Goal: Task Accomplishment & Management: Manage account settings

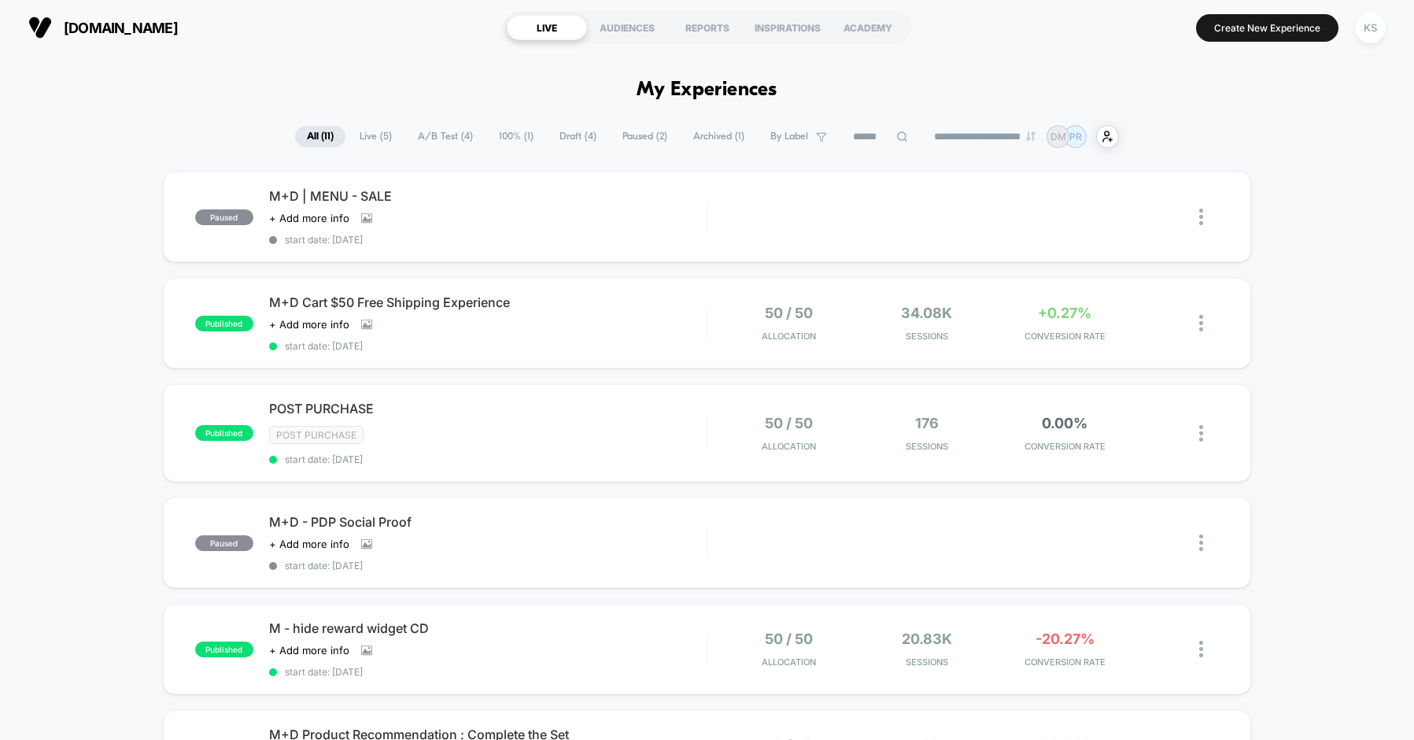
click at [561, 135] on span "Draft ( 4 )" at bounding box center [578, 136] width 61 height 21
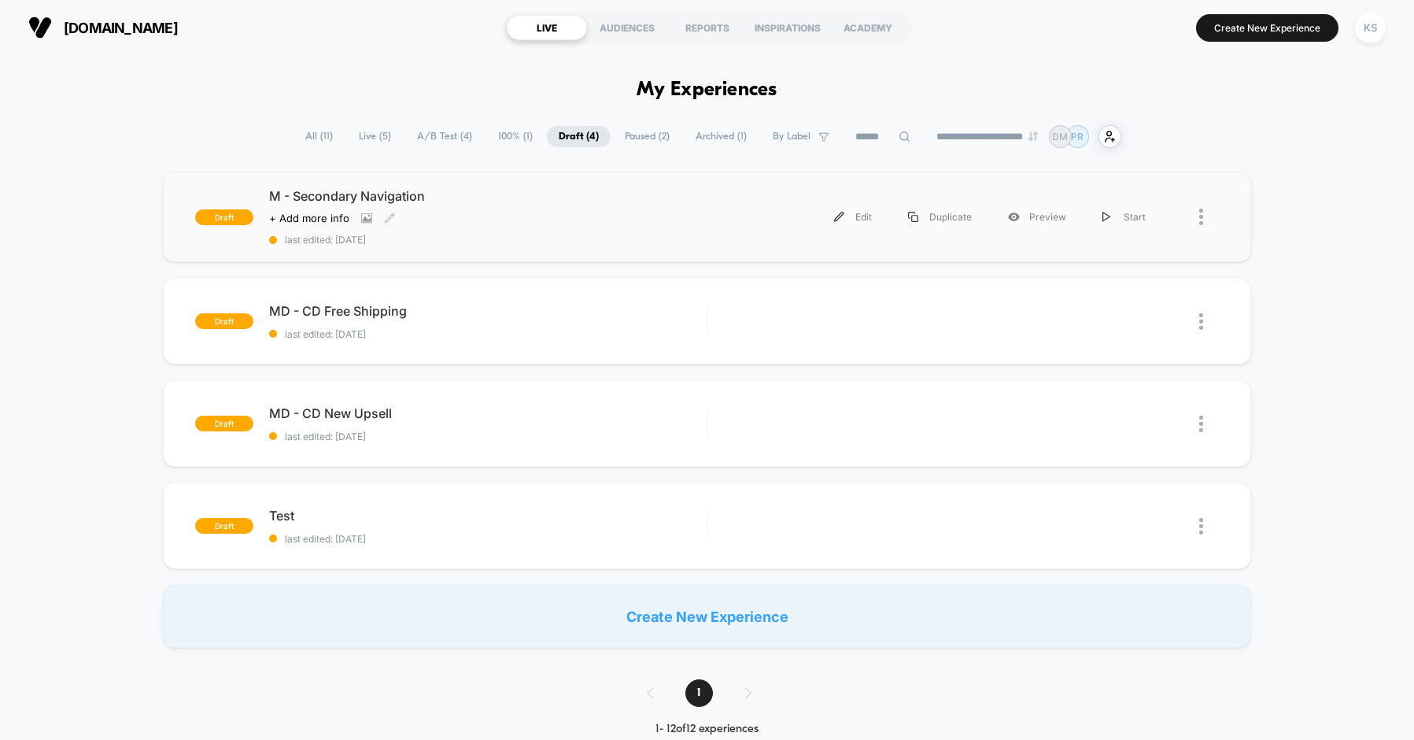
click at [323, 194] on span "M - Secondary Navigation" at bounding box center [488, 196] width 438 height 16
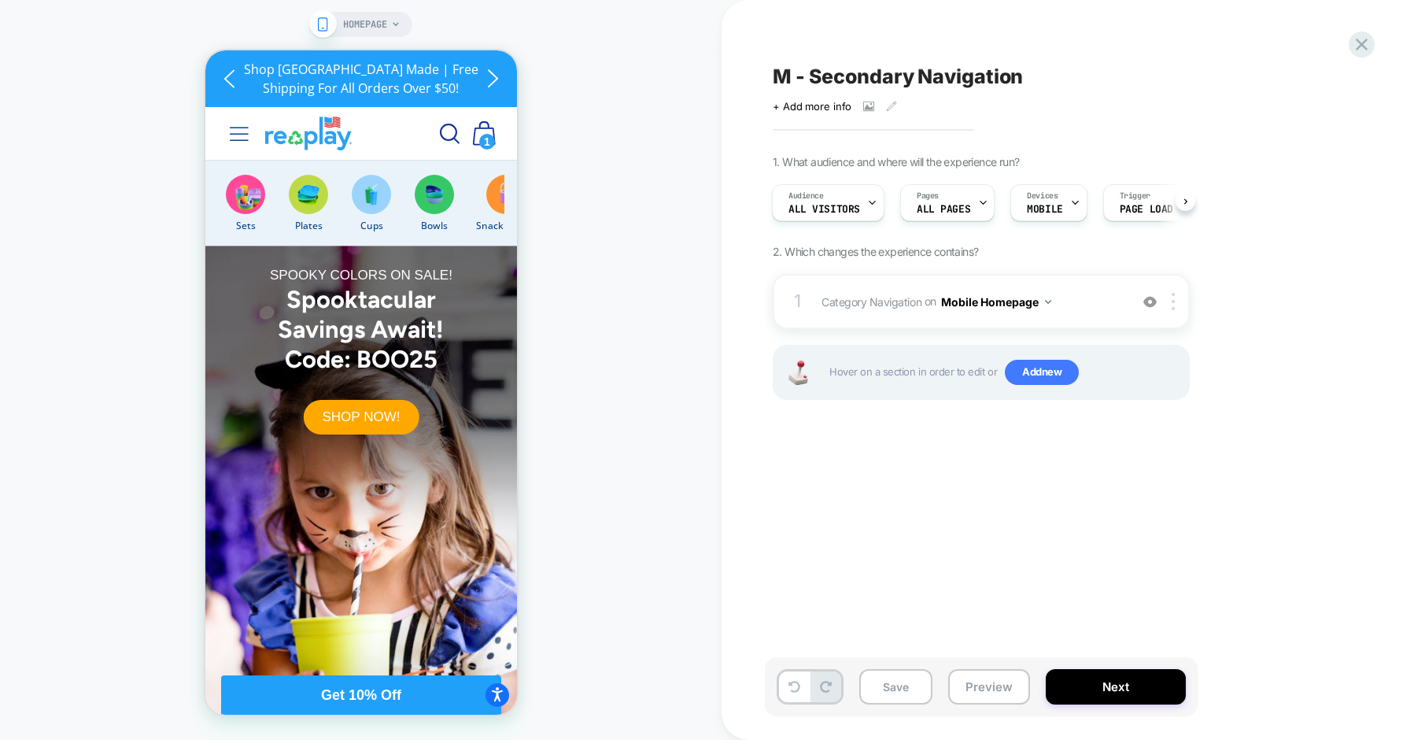
scroll to position [0, 545]
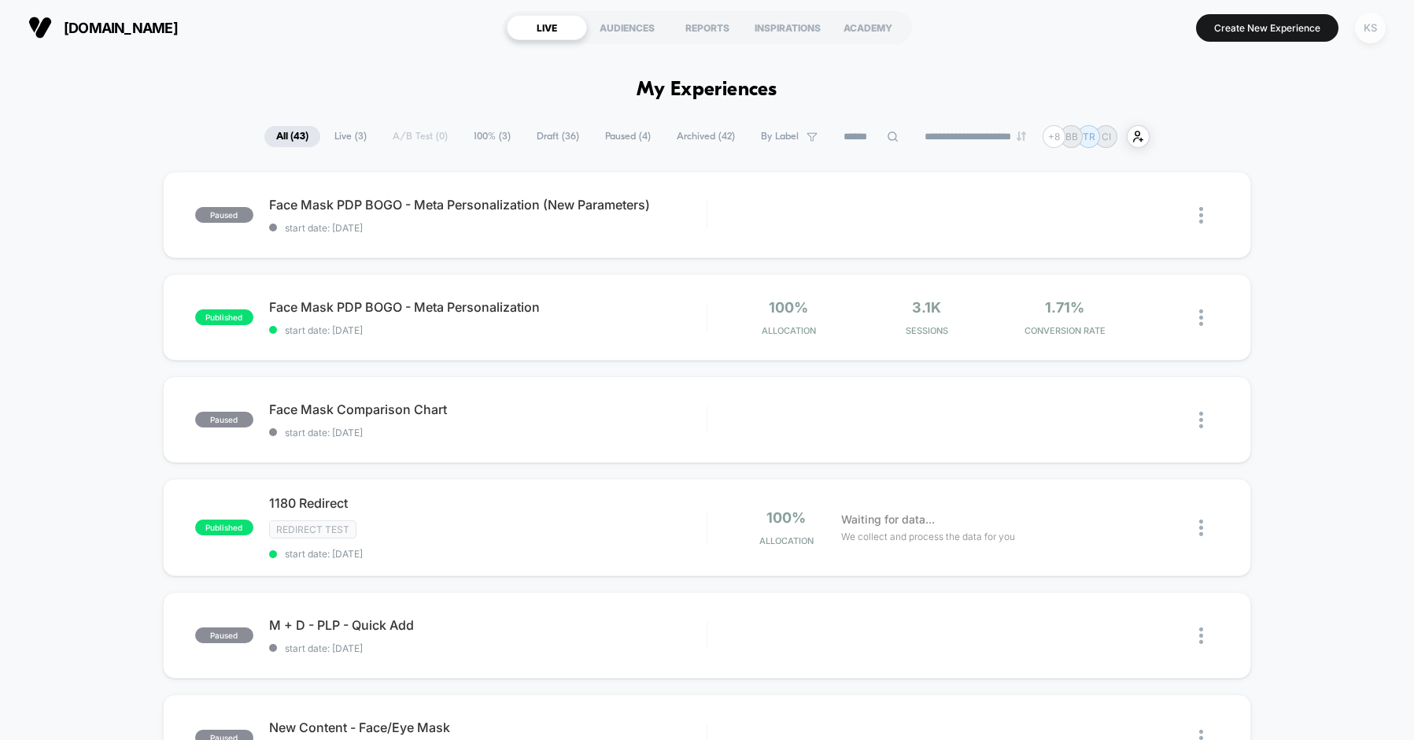
click at [1369, 28] on div "KS" at bounding box center [1370, 28] width 31 height 31
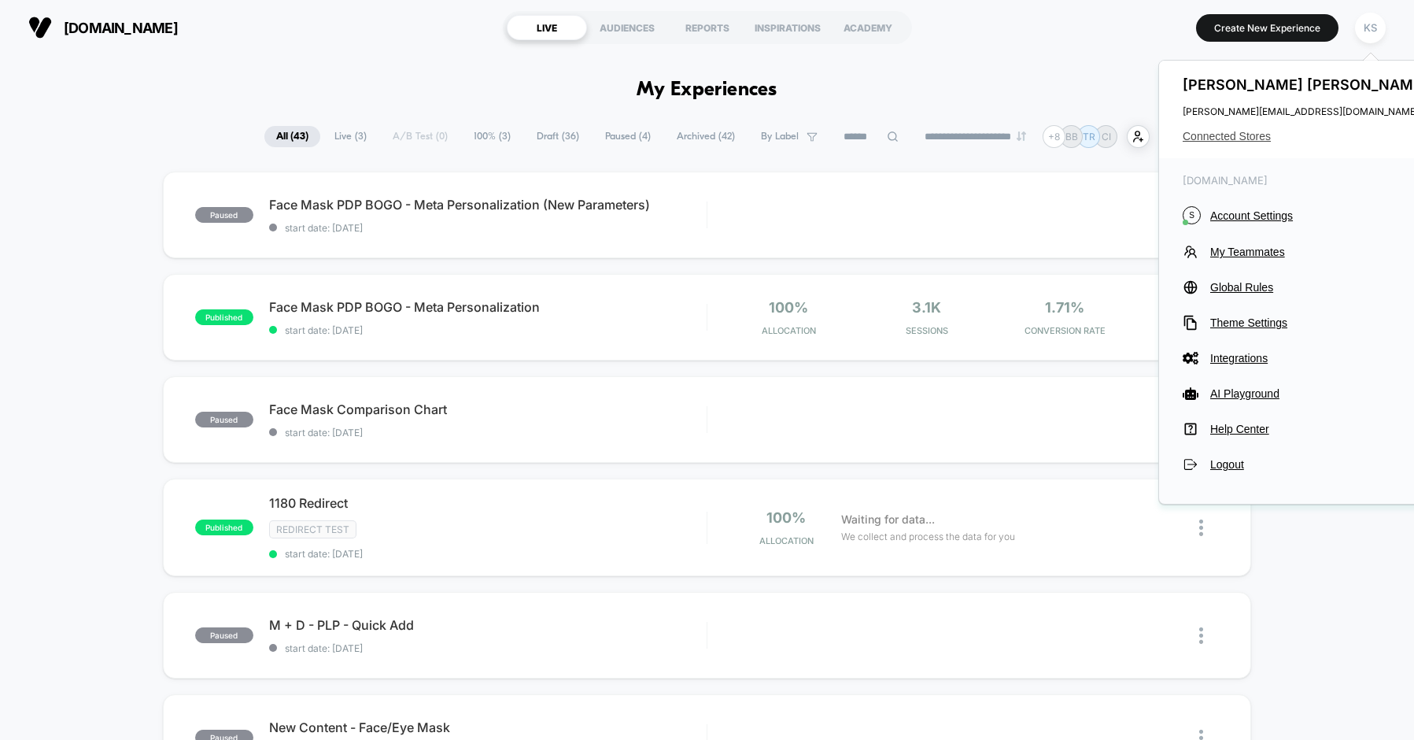
click at [1252, 137] on span "Connected Stores" at bounding box center [1307, 136] width 249 height 13
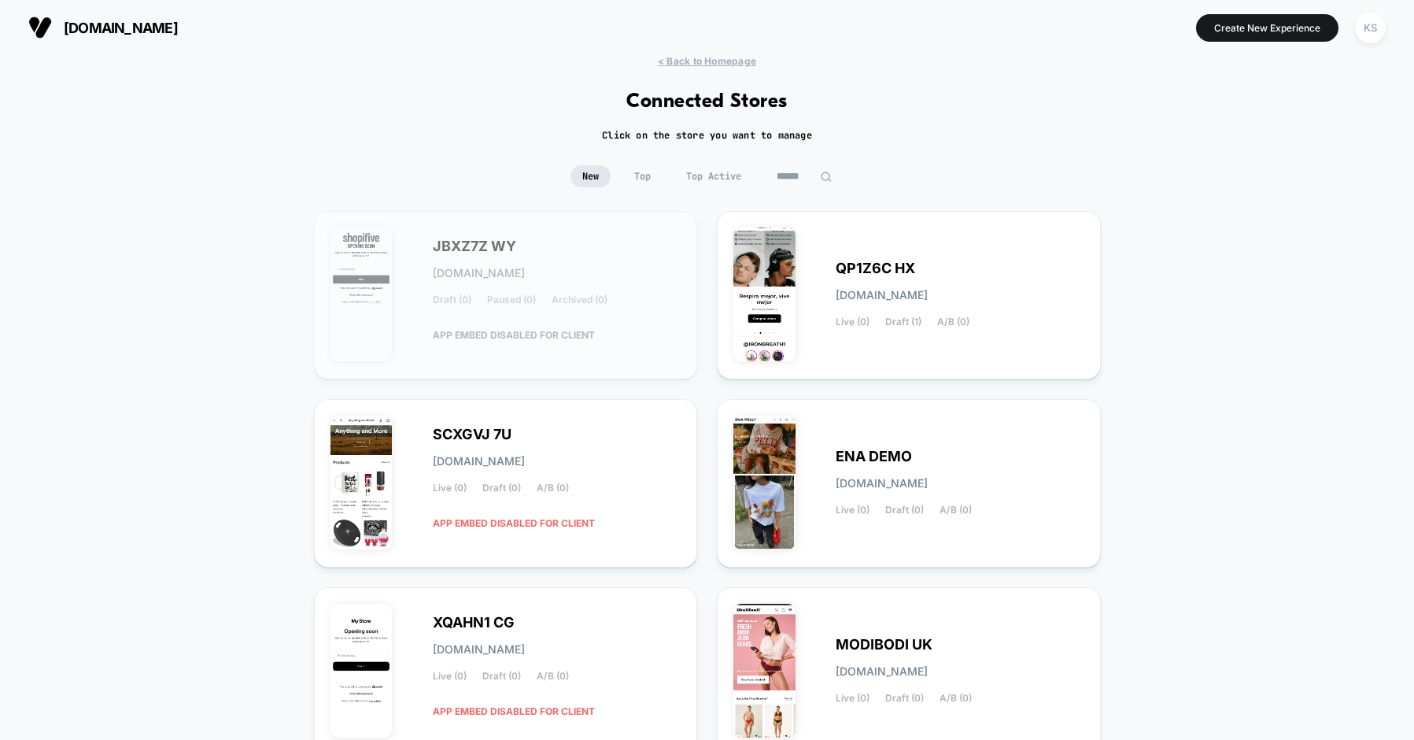
click at [806, 175] on input at bounding box center [804, 176] width 79 height 22
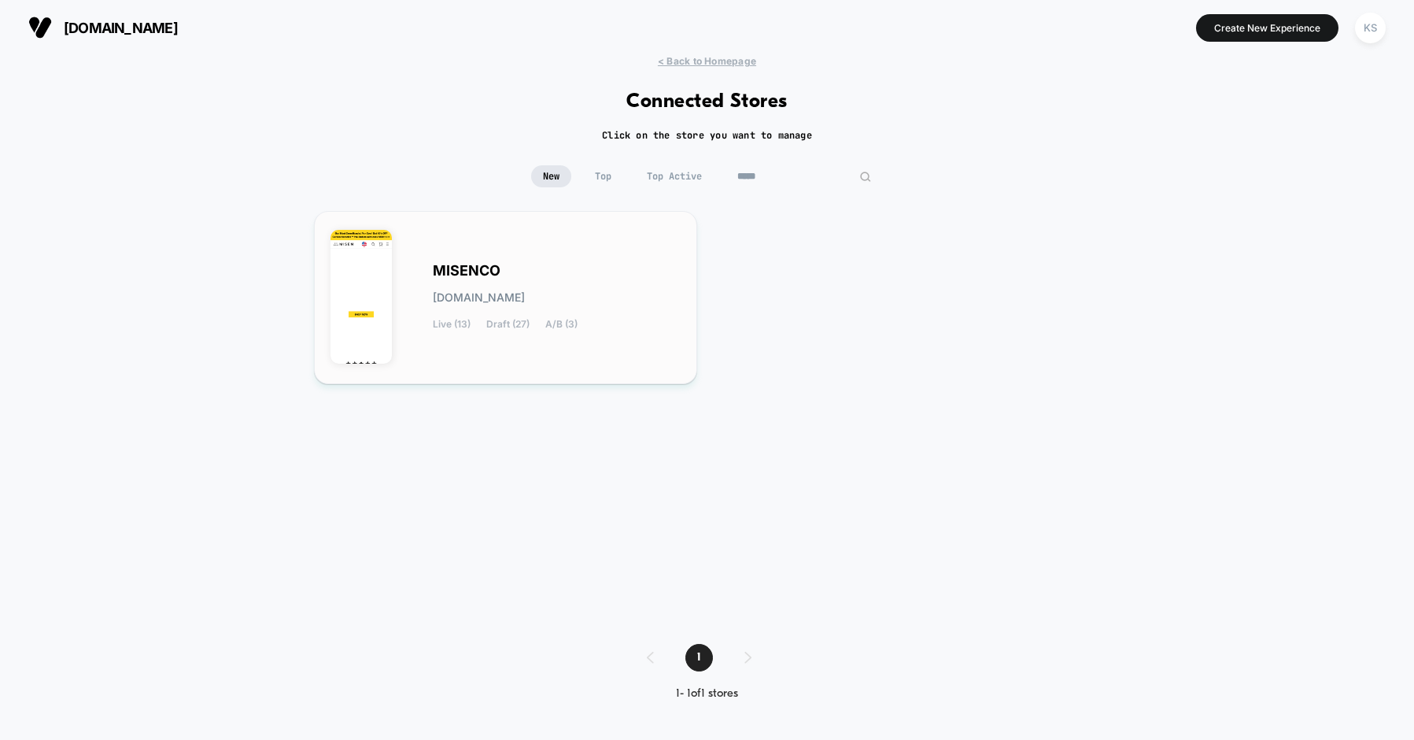
type input "*****"
click at [438, 276] on span "MISENCO" at bounding box center [467, 270] width 68 height 11
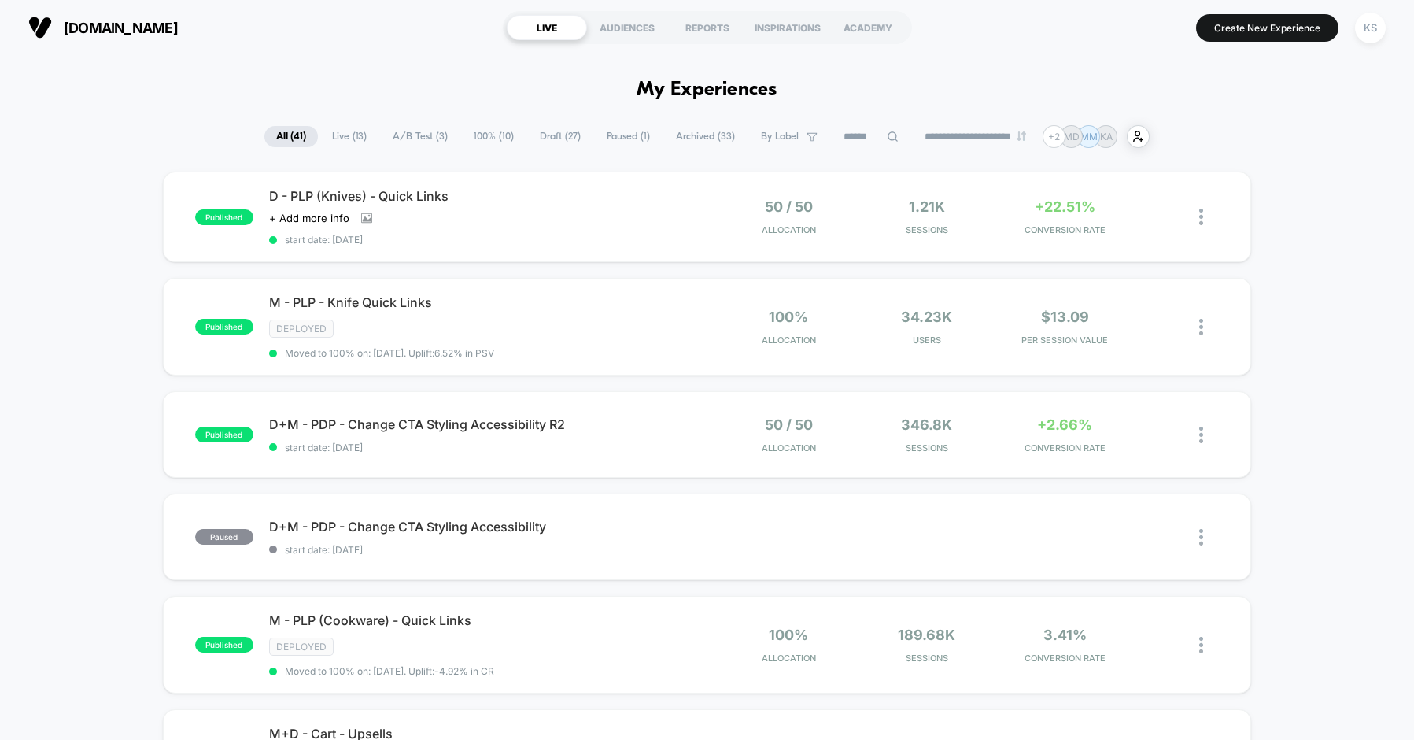
scroll to position [13, 0]
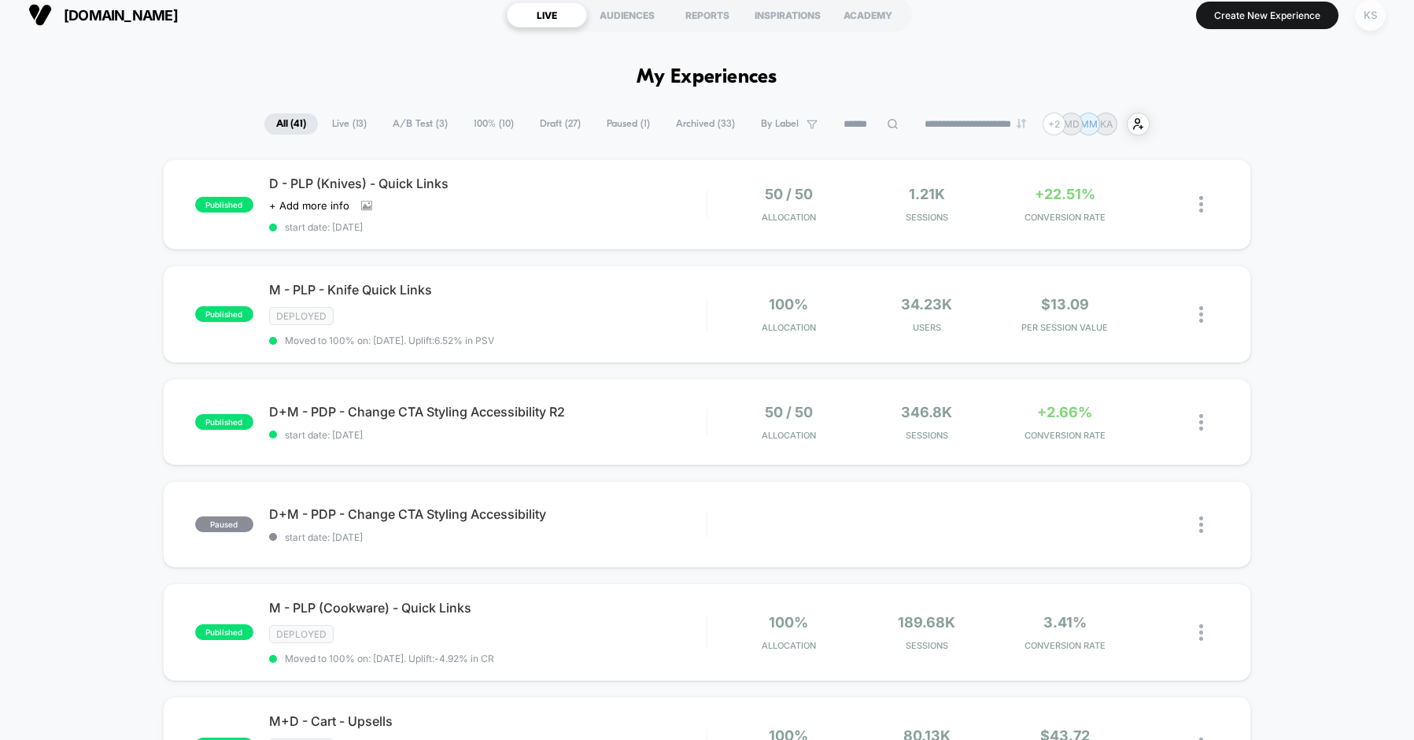
click at [1370, 20] on div "KS" at bounding box center [1370, 15] width 31 height 31
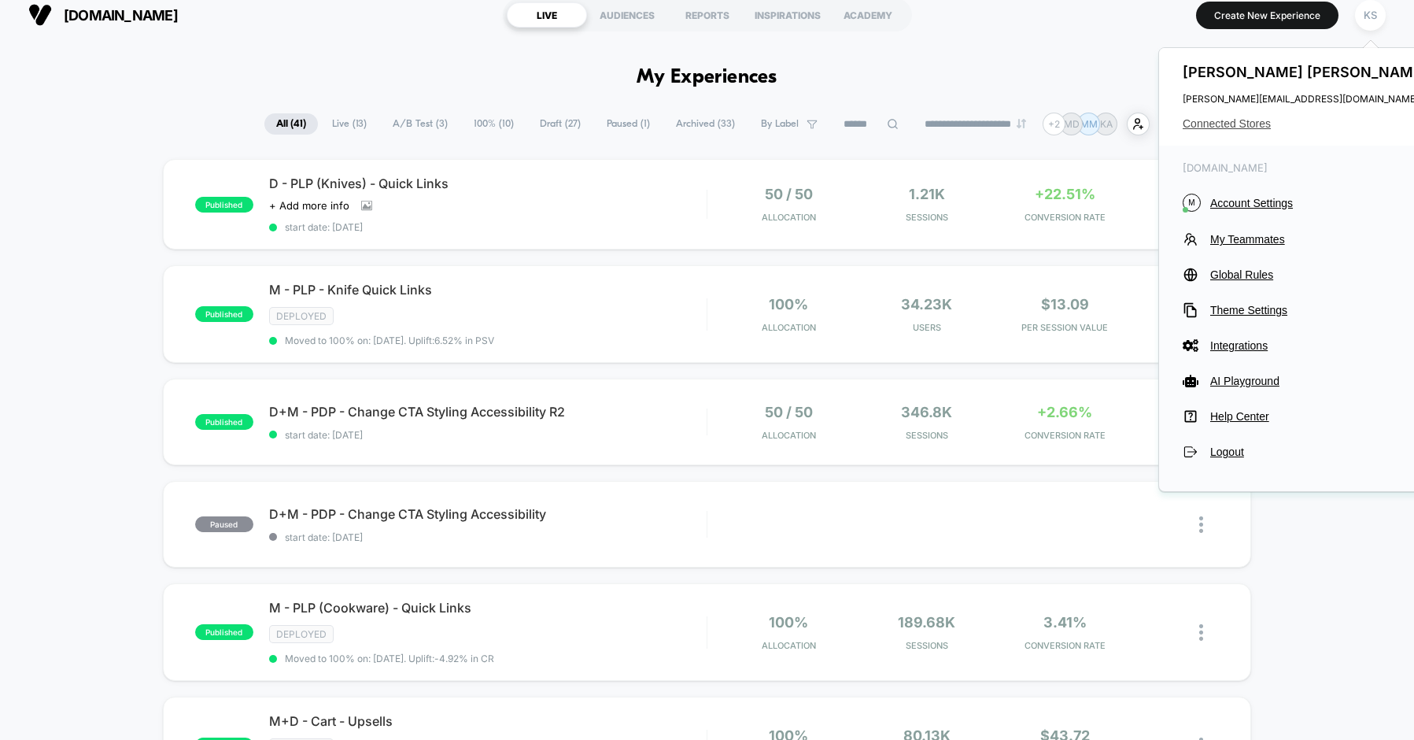
click at [1224, 121] on span "Connected Stores" at bounding box center [1307, 123] width 249 height 13
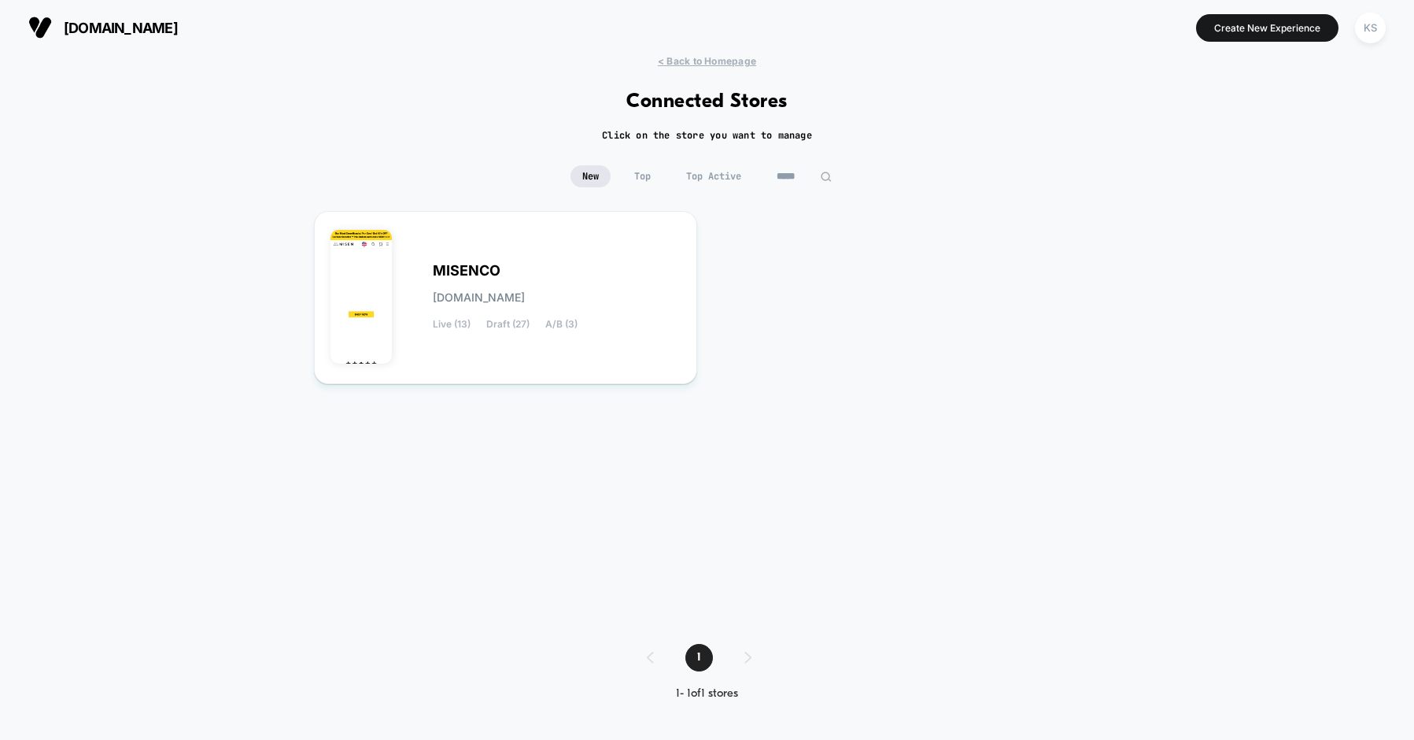
click at [785, 167] on input "*****" at bounding box center [804, 176] width 79 height 22
click at [785, 167] on input "*****" at bounding box center [804, 176] width 157 height 22
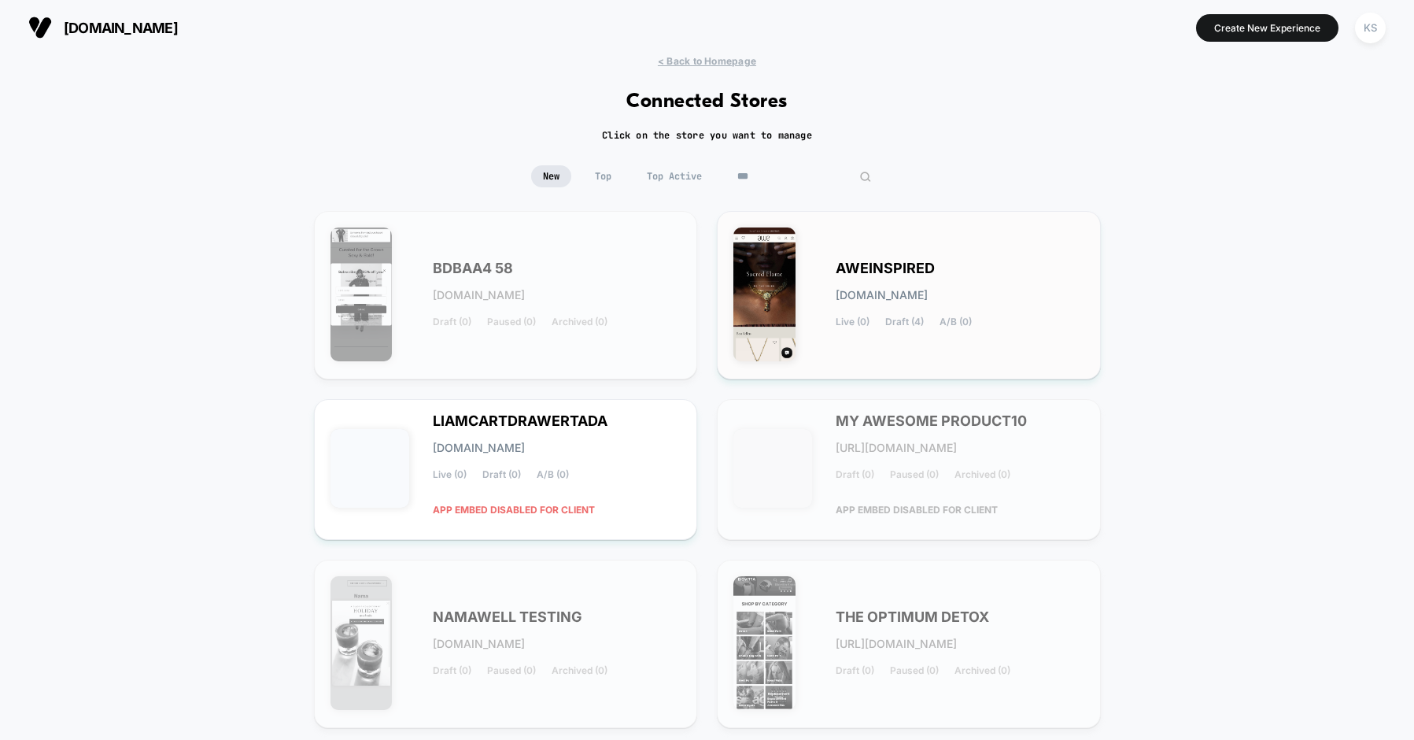
type input "***"
click at [867, 271] on span "AWEINSPIRED" at bounding box center [885, 268] width 99 height 11
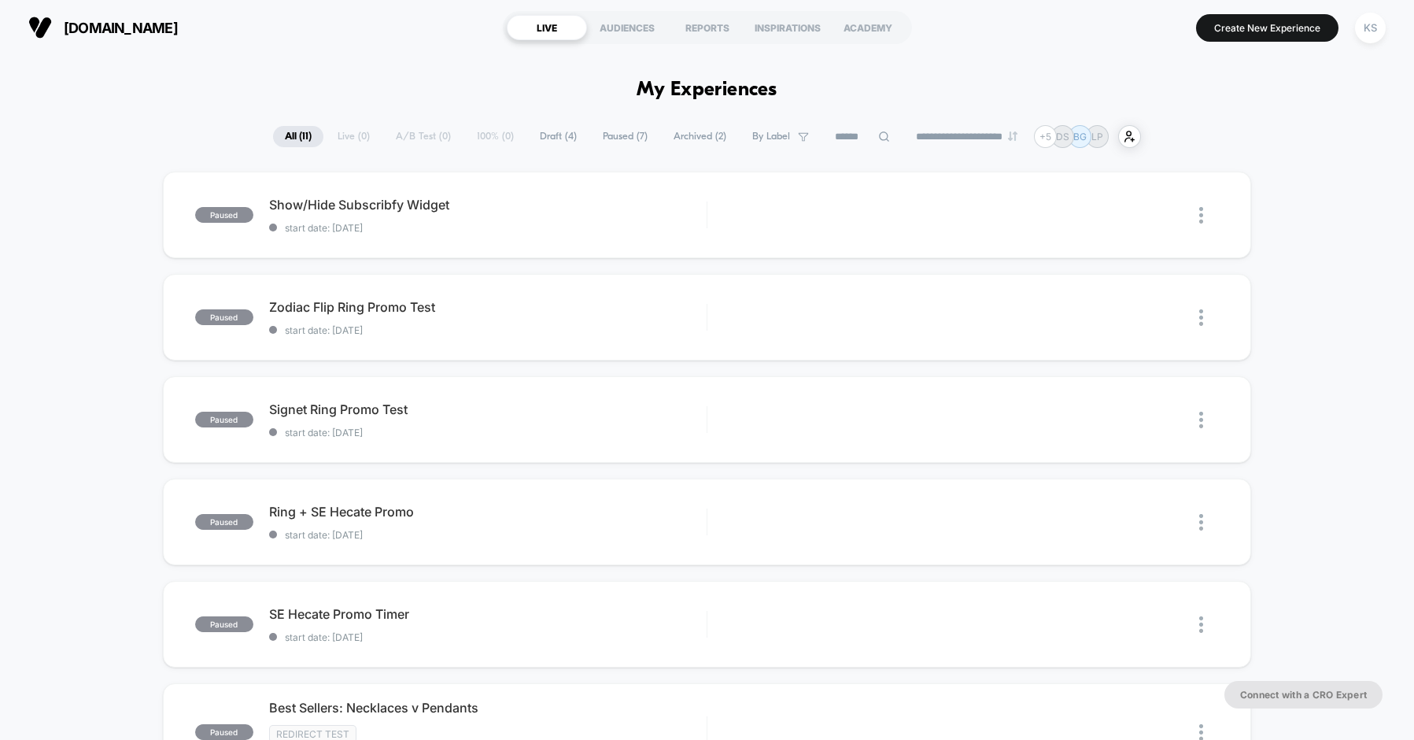
click at [547, 140] on span "Draft ( 4 )" at bounding box center [558, 136] width 61 height 21
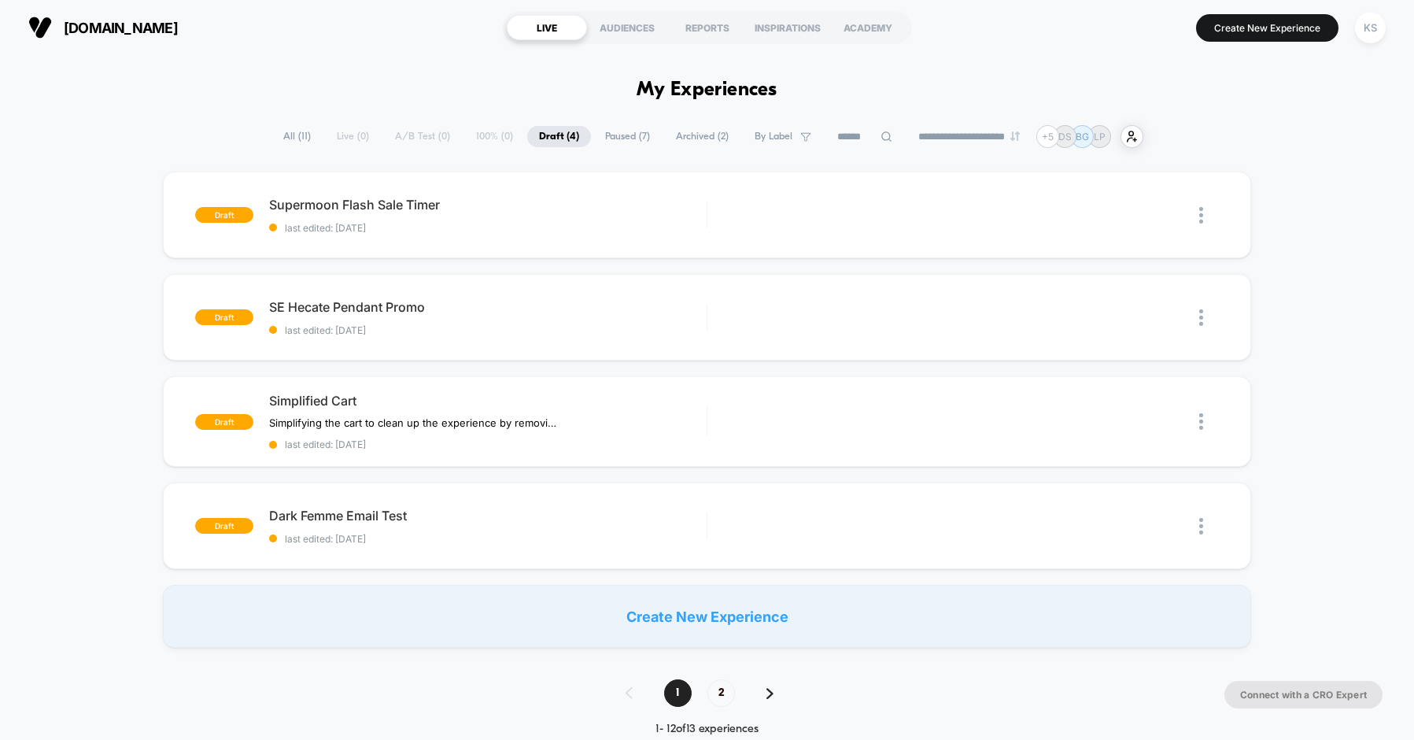
click at [271, 133] on span "All ( 11 )" at bounding box center [296, 136] width 51 height 21
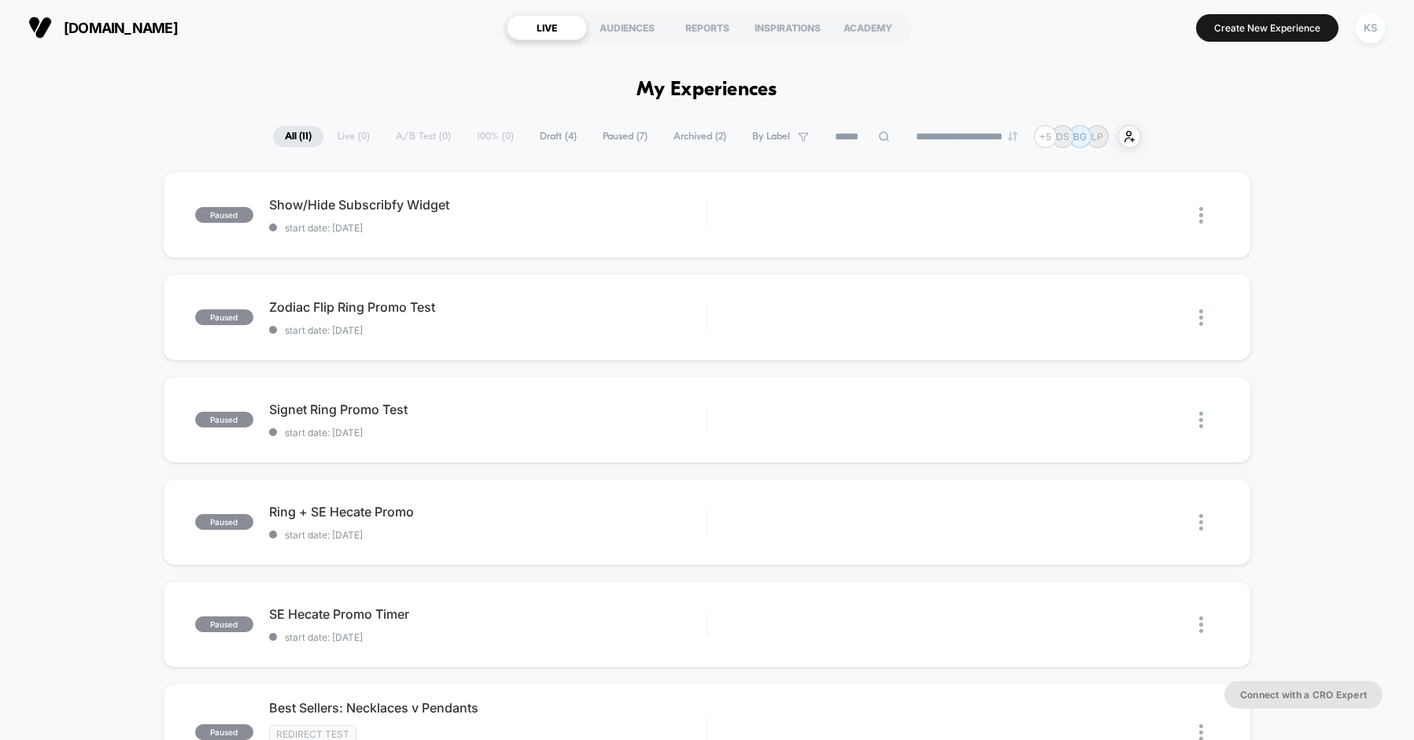
click at [616, 139] on span "Paused ( 7 )" at bounding box center [625, 136] width 68 height 21
click at [287, 146] on span "All ( 11 )" at bounding box center [296, 136] width 51 height 21
click at [347, 139] on div "**********" at bounding box center [707, 136] width 868 height 23
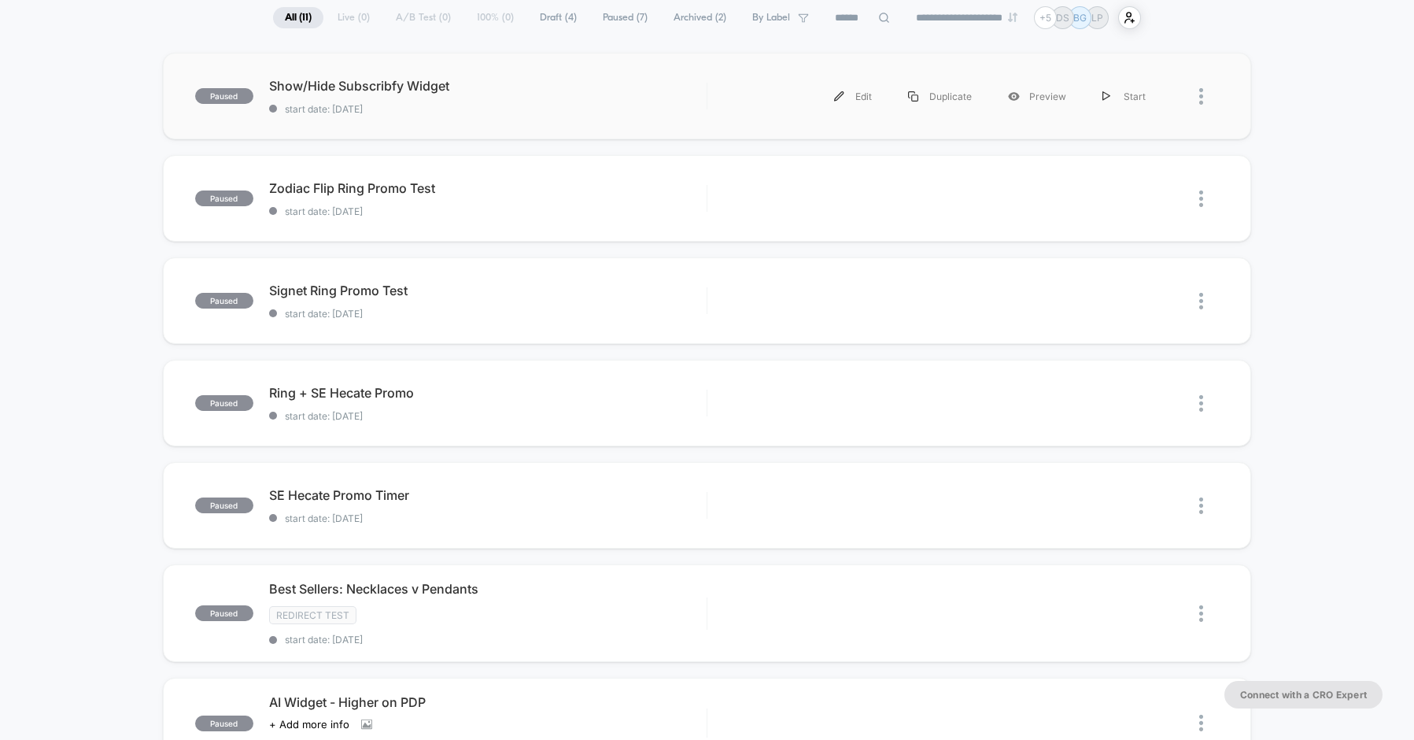
scroll to position [121, 0]
click at [409, 87] on span "Show/Hide Subscribfy Widget Click to edit experience details" at bounding box center [488, 84] width 438 height 16
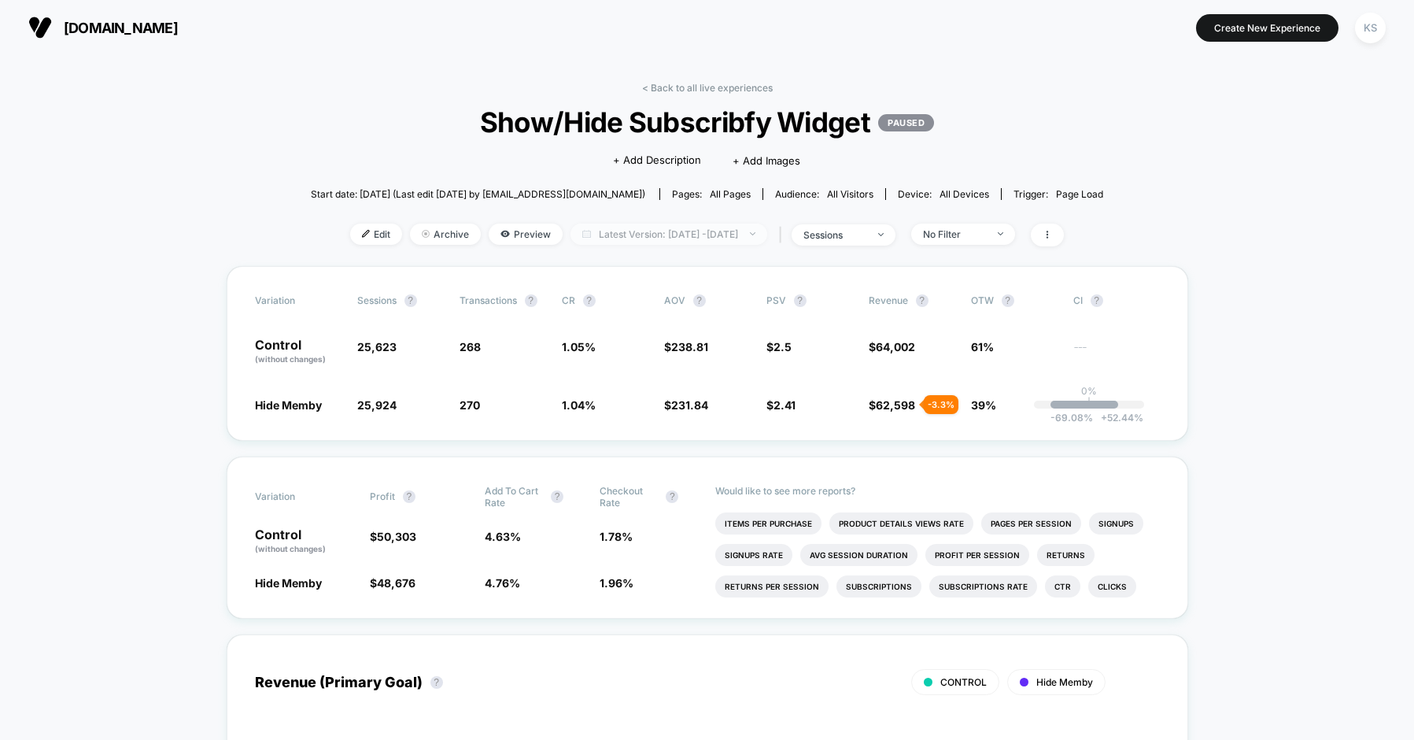
click at [705, 232] on span "Latest Version: Sep 25, 2025 - Oct 9, 2025" at bounding box center [669, 233] width 197 height 21
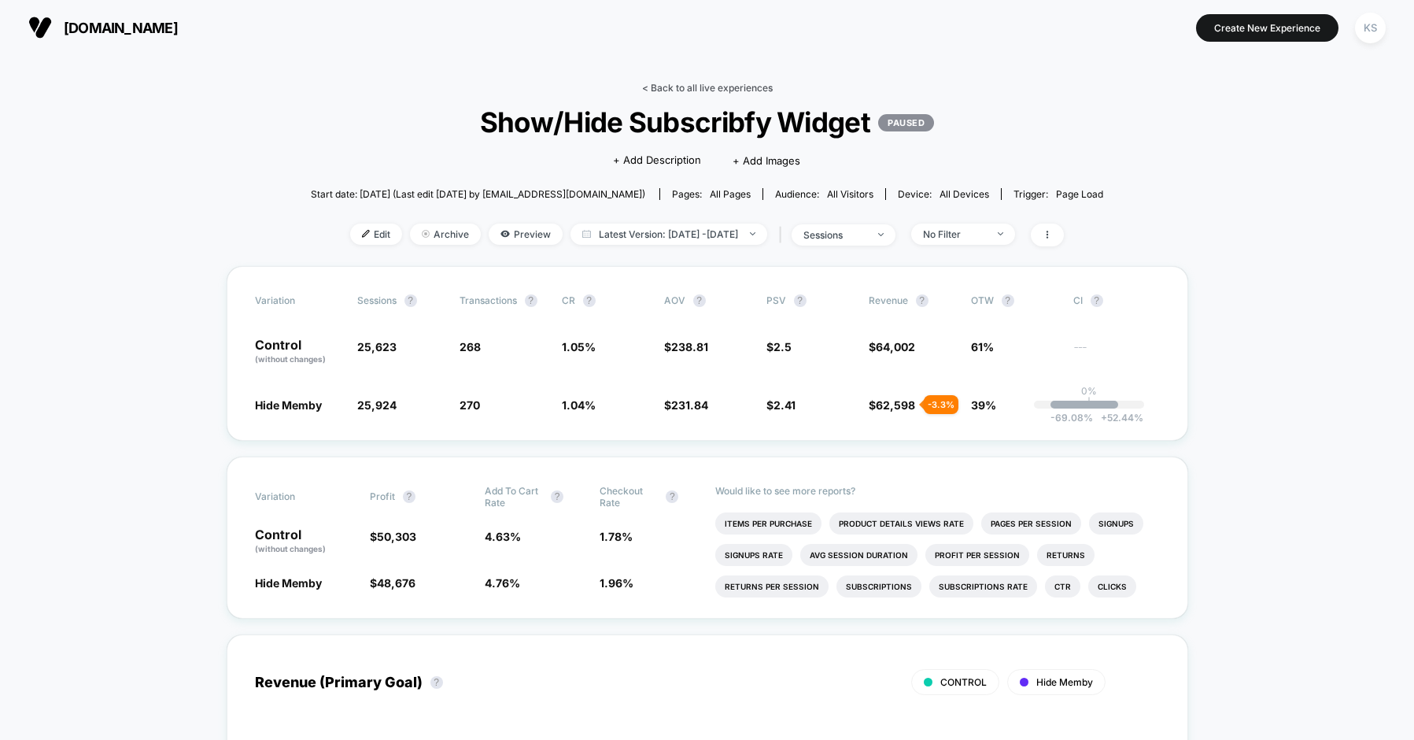
click at [709, 83] on link "< Back to all live experiences" at bounding box center [707, 88] width 131 height 12
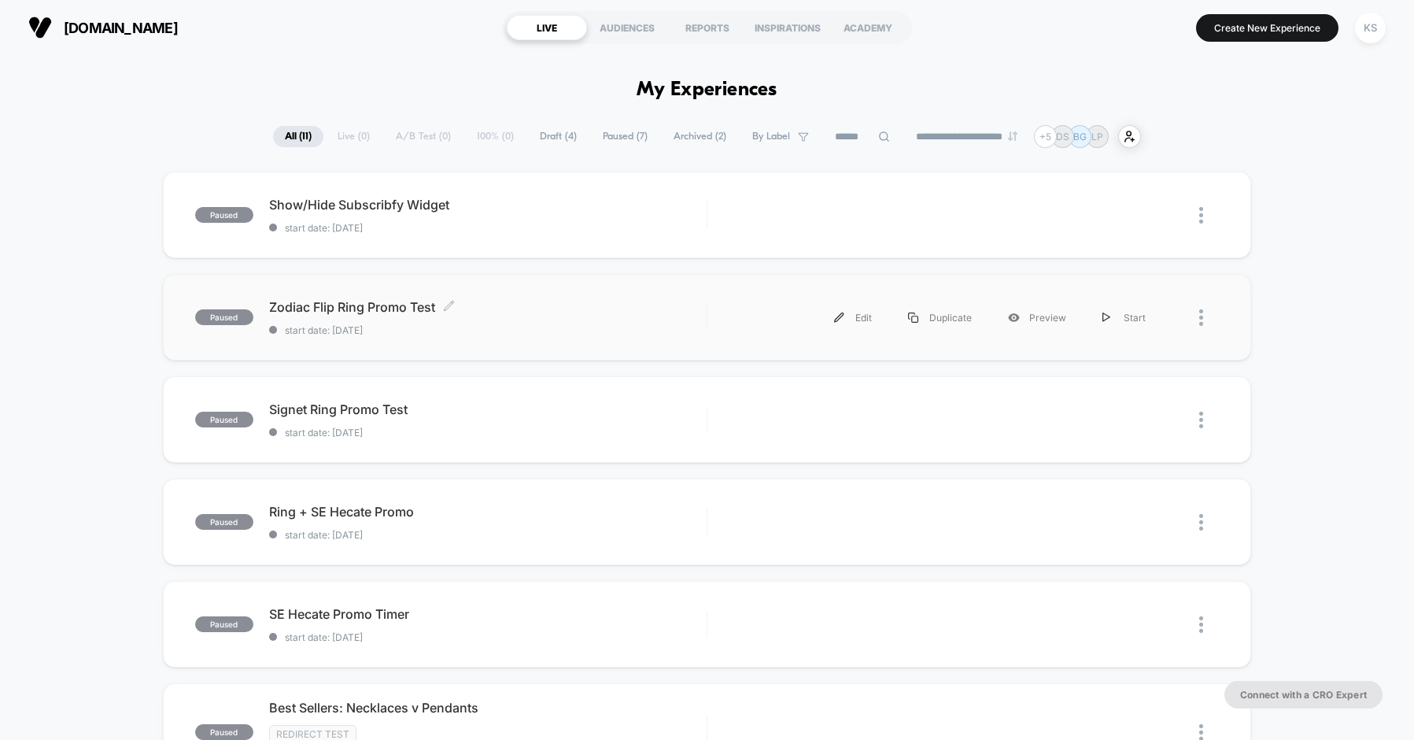
click at [431, 329] on span "start date: 9/19/2025" at bounding box center [488, 330] width 438 height 12
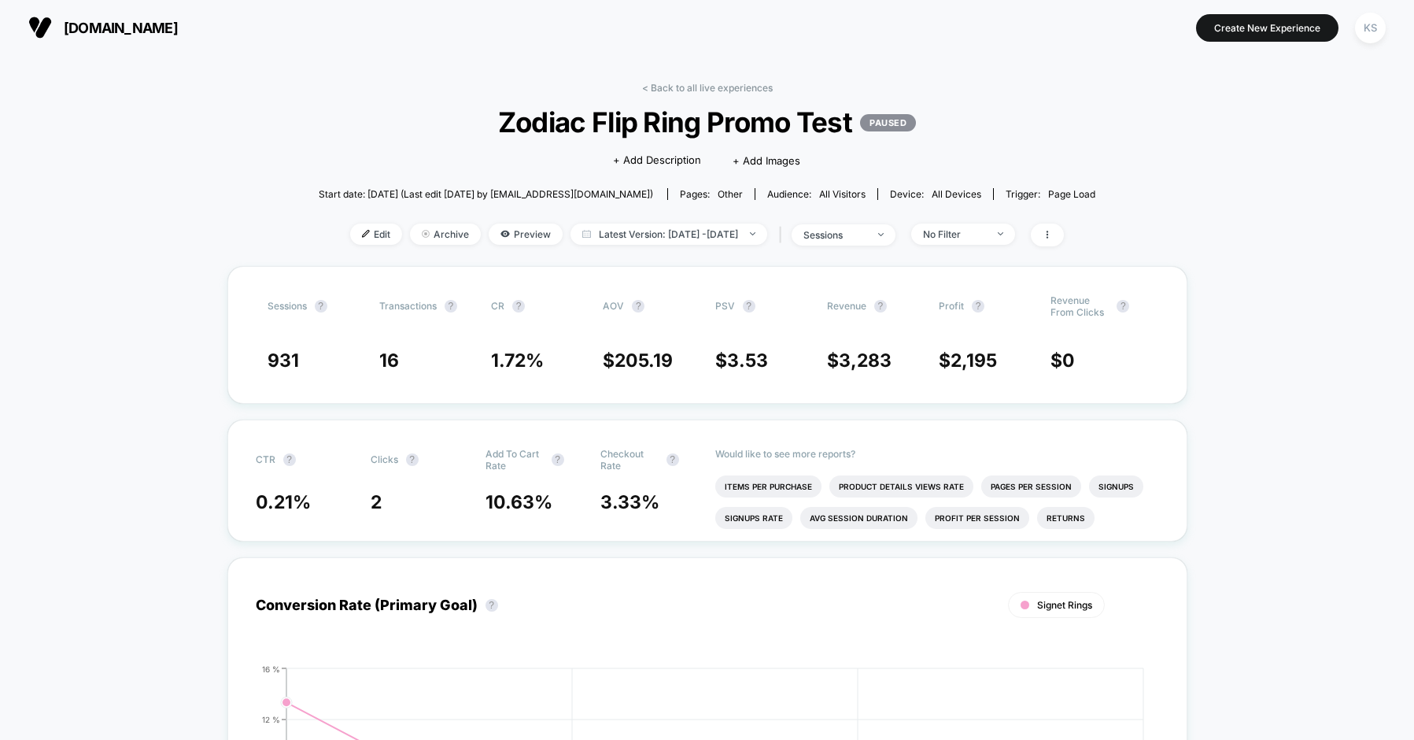
click at [113, 31] on span "aweinspired.com" at bounding box center [121, 28] width 114 height 17
